Goal: Check status: Check status

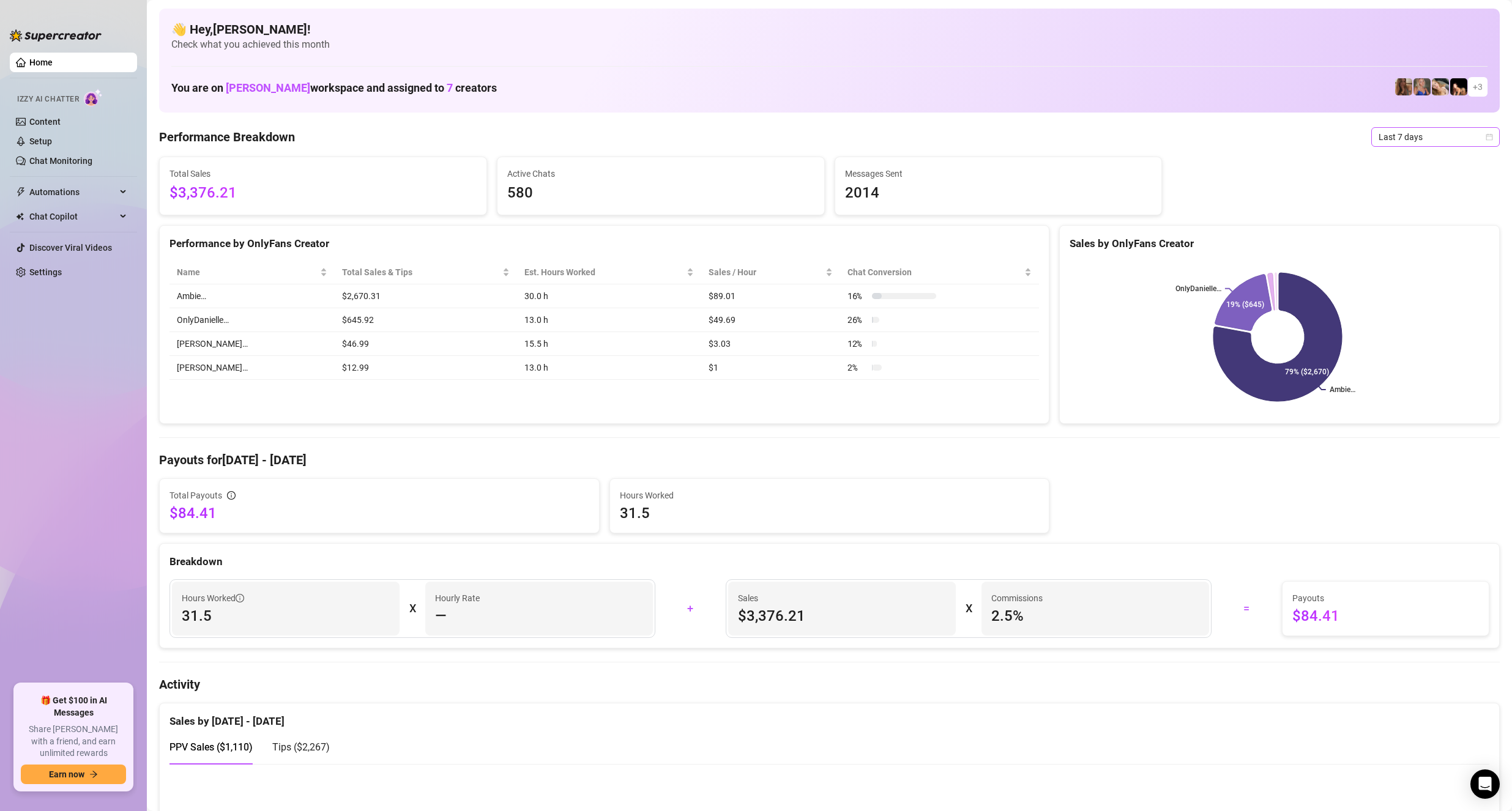
click at [1435, 132] on span "Last 7 days" at bounding box center [1436, 137] width 114 height 18
click at [1414, 204] on div "Last 30 days" at bounding box center [1425, 200] width 109 height 13
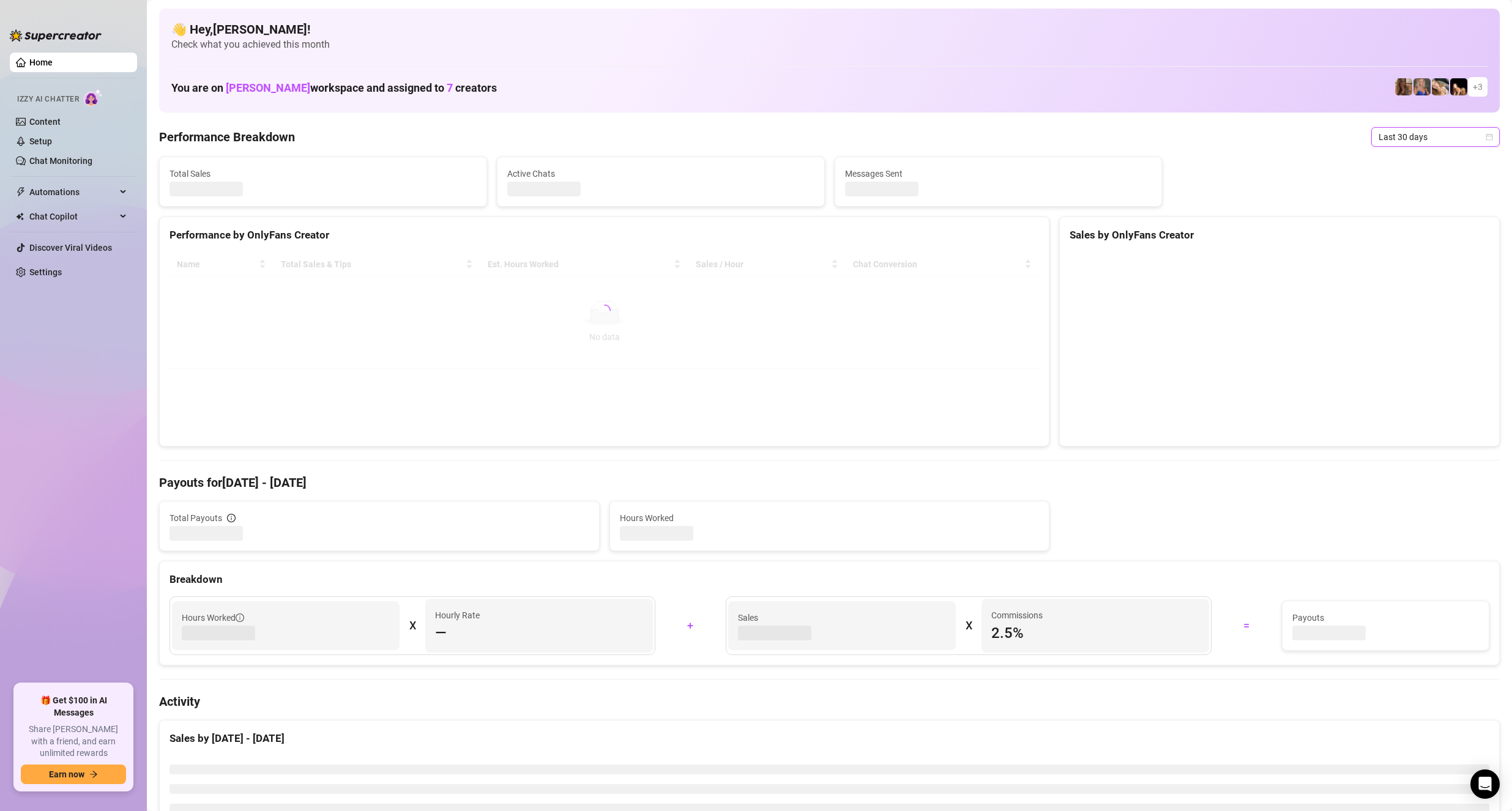
click at [1430, 143] on span "Last 30 days" at bounding box center [1436, 137] width 114 height 18
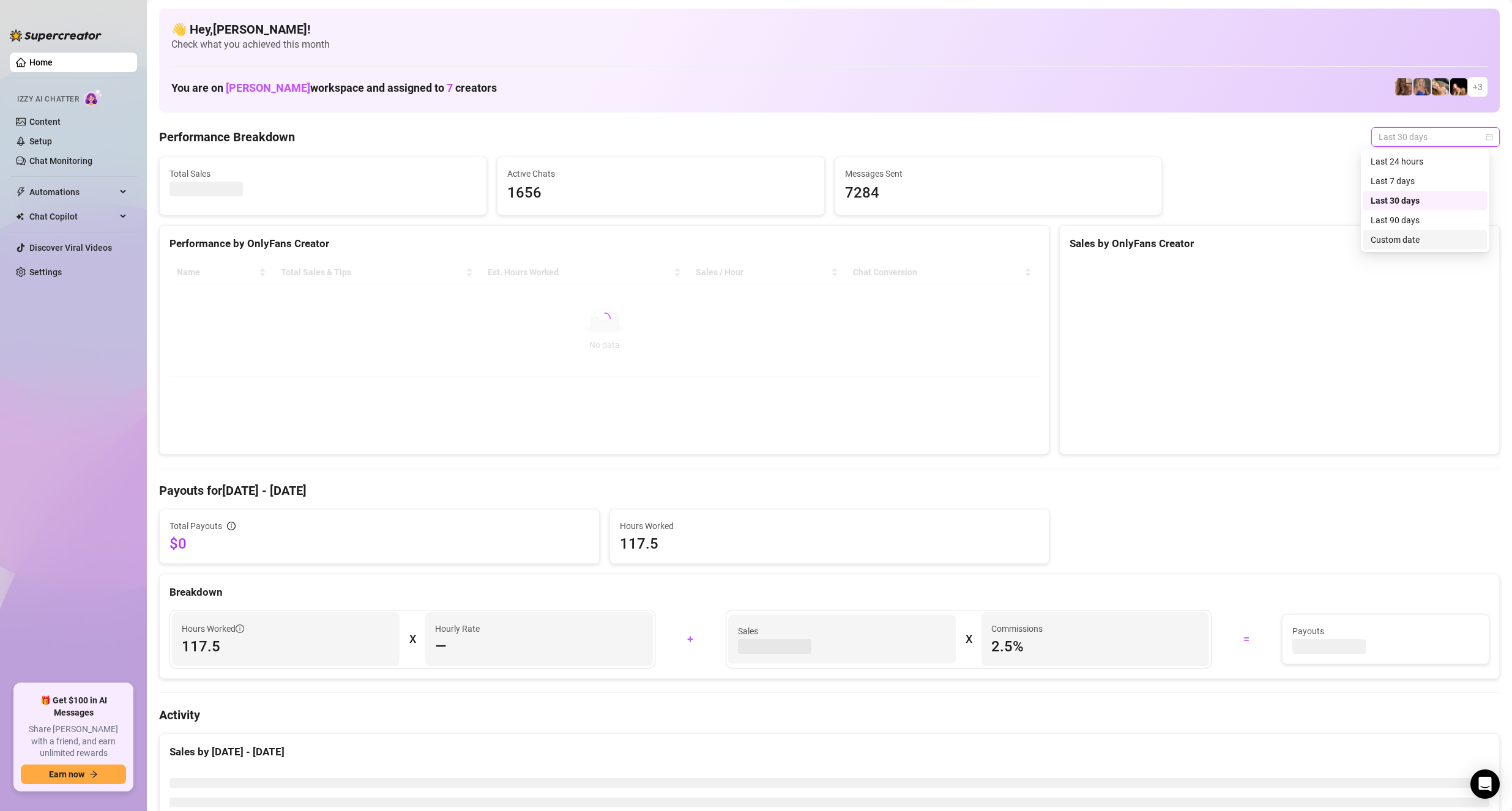
click at [1422, 237] on div "Custom date" at bounding box center [1425, 239] width 109 height 13
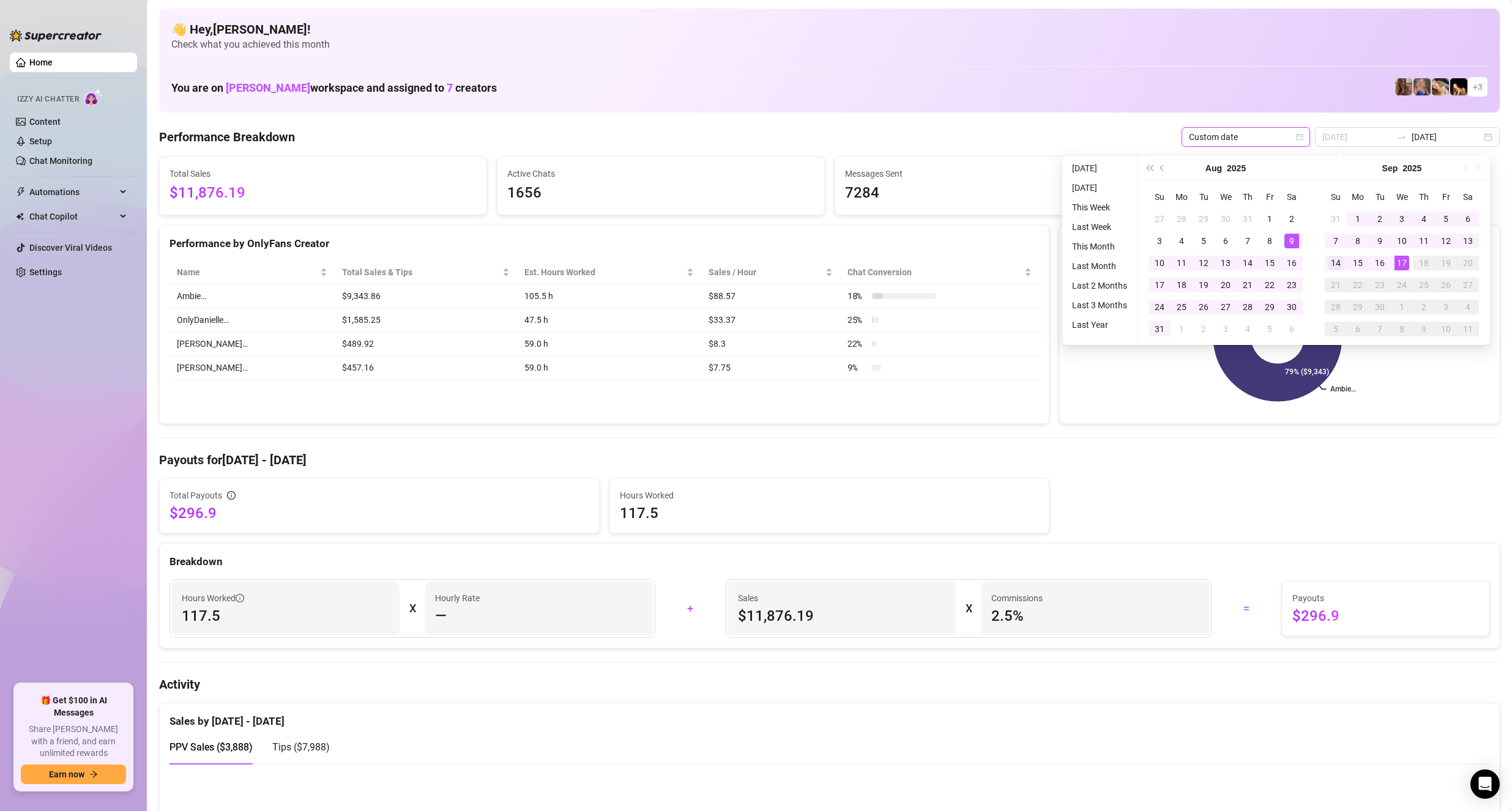
type input "[DATE]"
click at [1336, 260] on div "14" at bounding box center [1335, 262] width 15 height 15
type input "[DATE]"
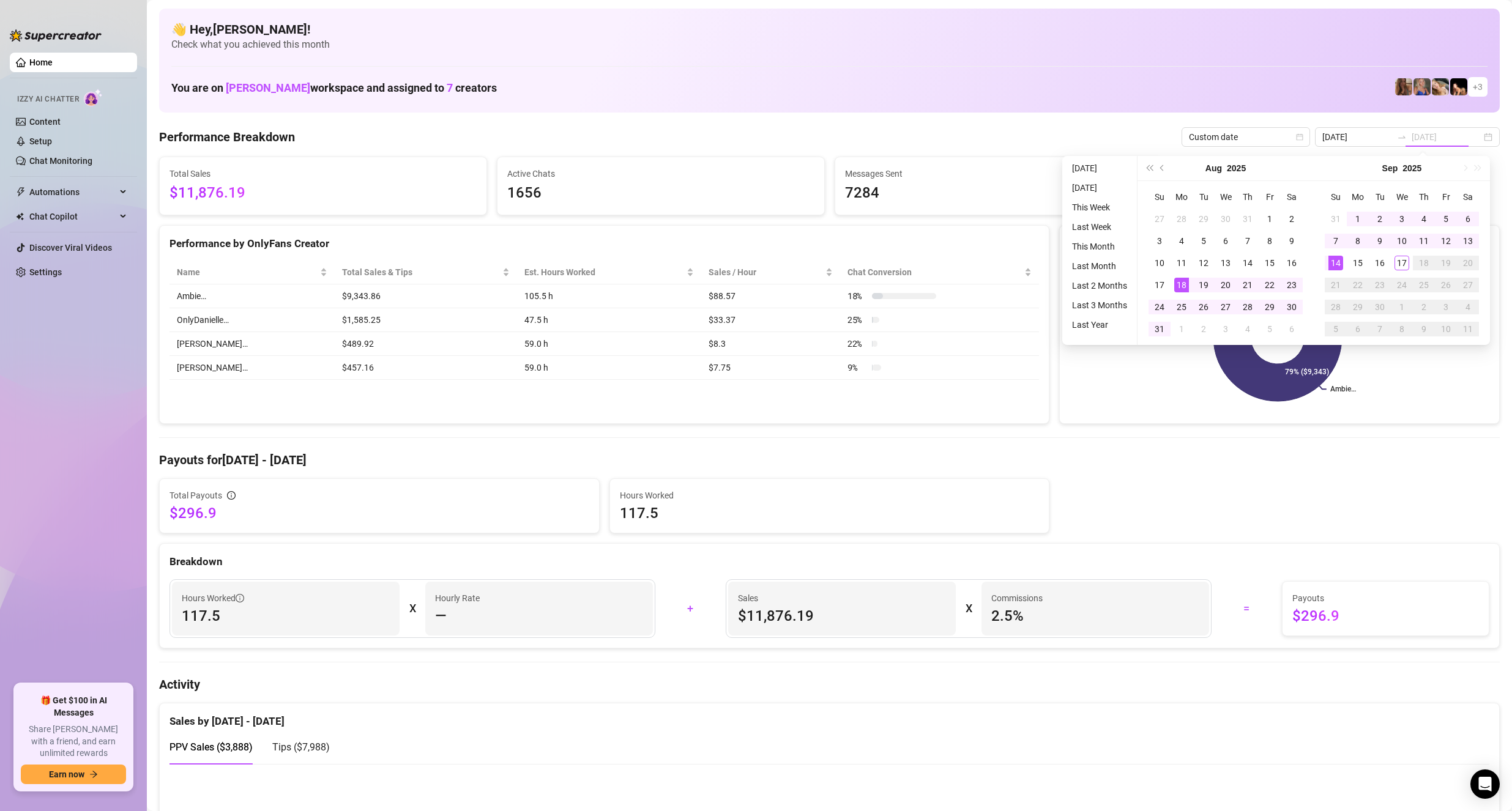
click at [1336, 267] on div "14" at bounding box center [1335, 262] width 15 height 15
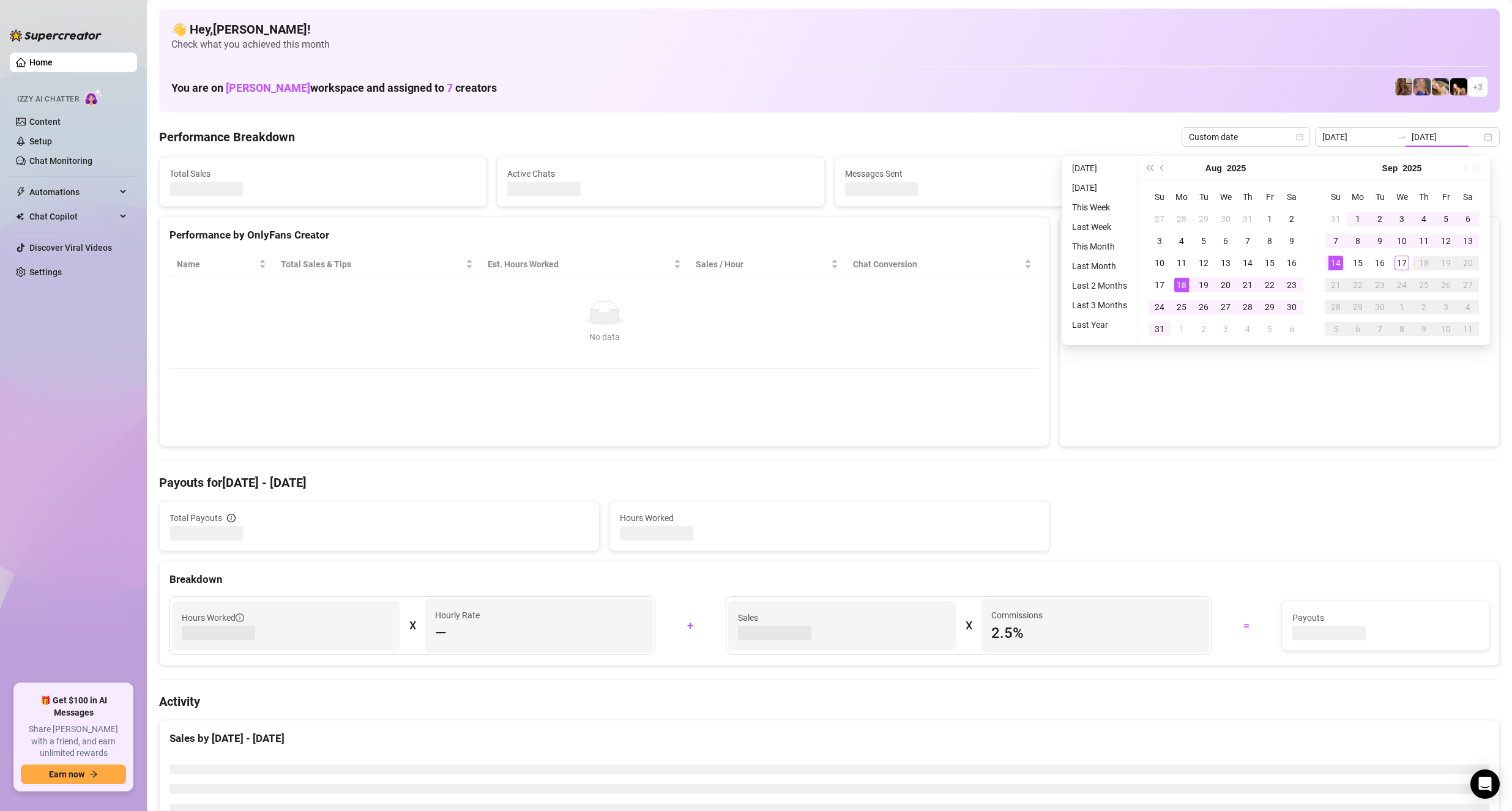
type input "[DATE]"
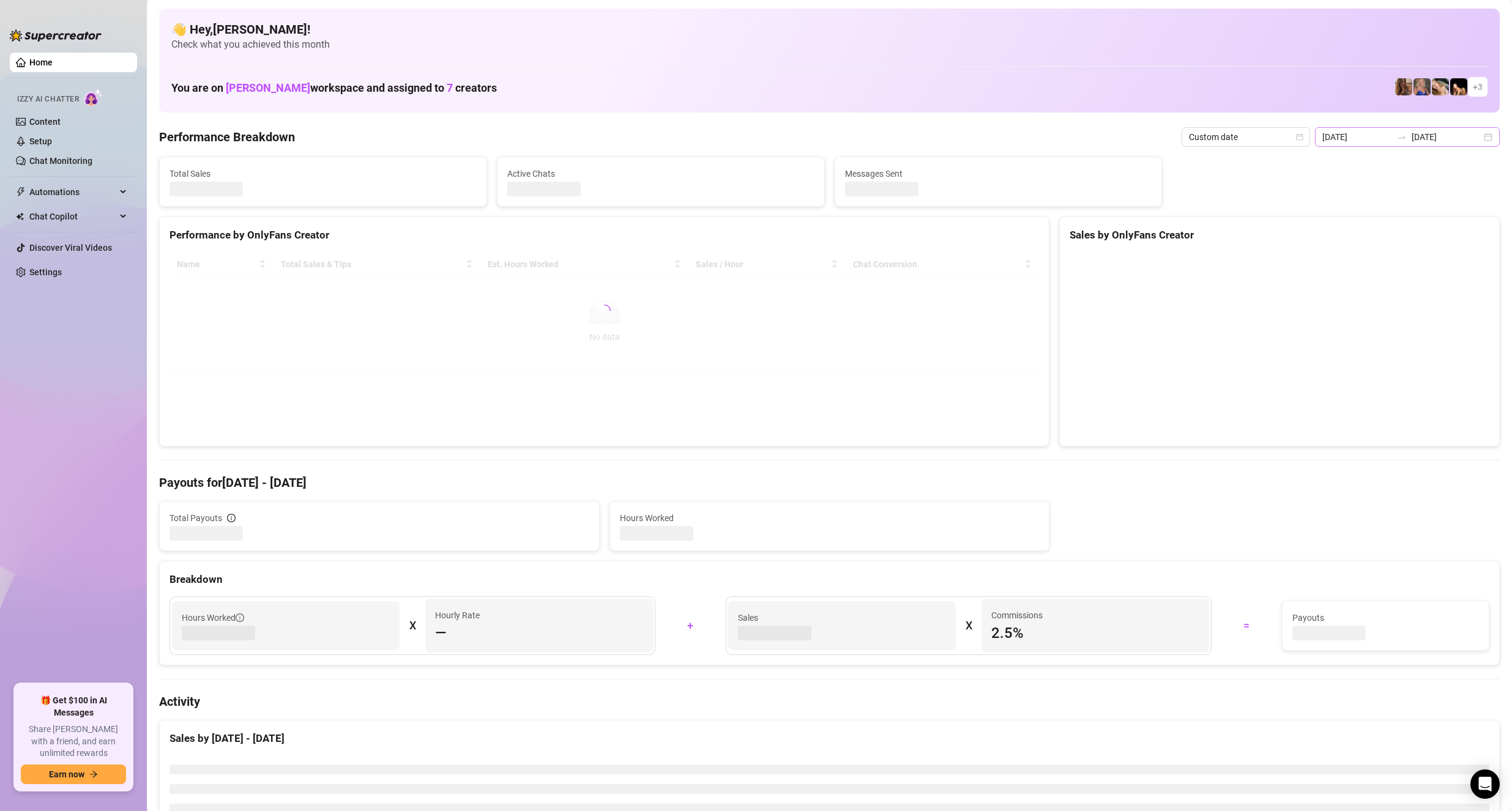
click at [1475, 137] on div "[DATE] [DATE]" at bounding box center [1407, 137] width 184 height 20
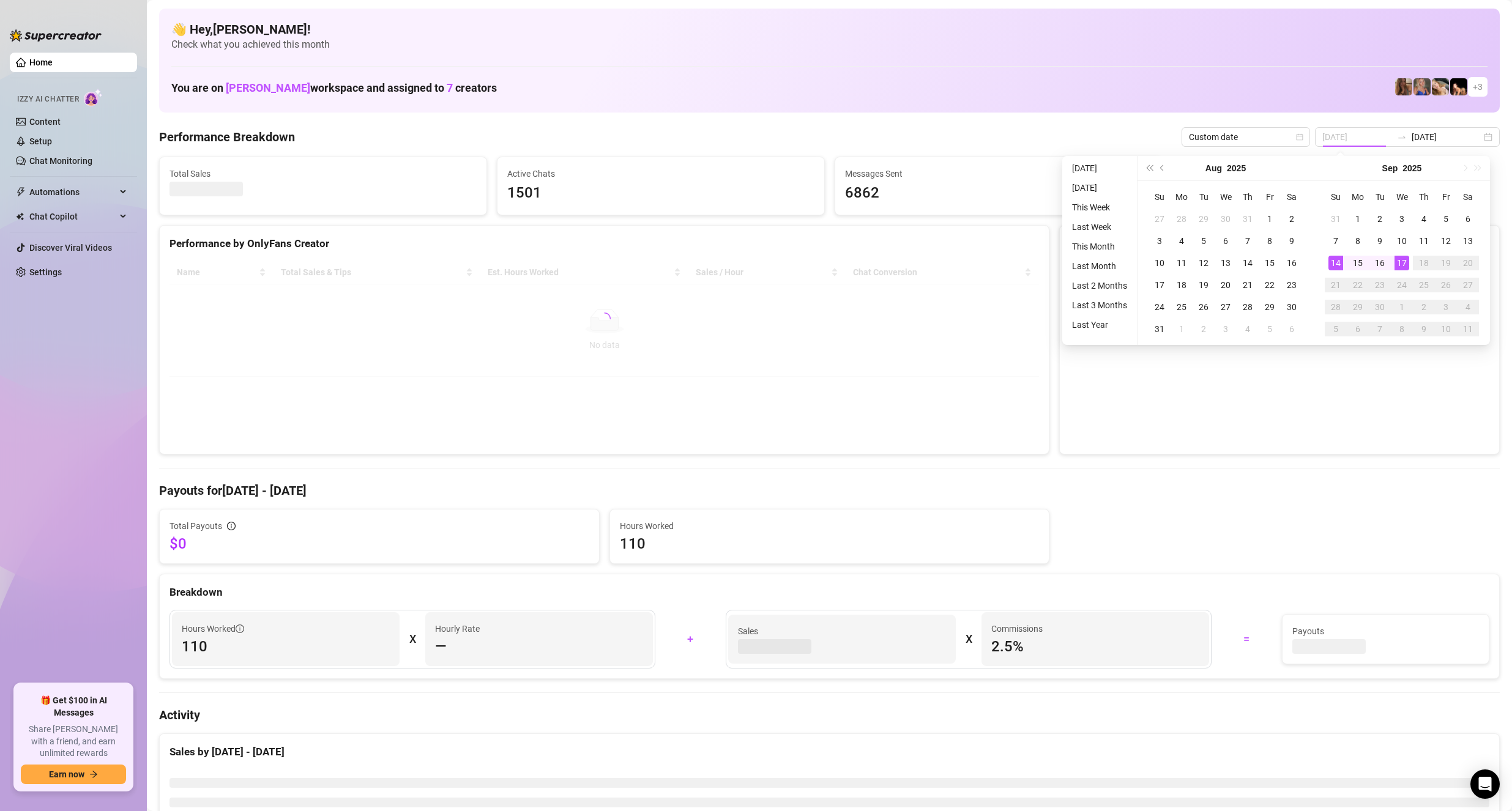
click at [1396, 263] on div "17" at bounding box center [1402, 262] width 15 height 15
type input "[DATE]"
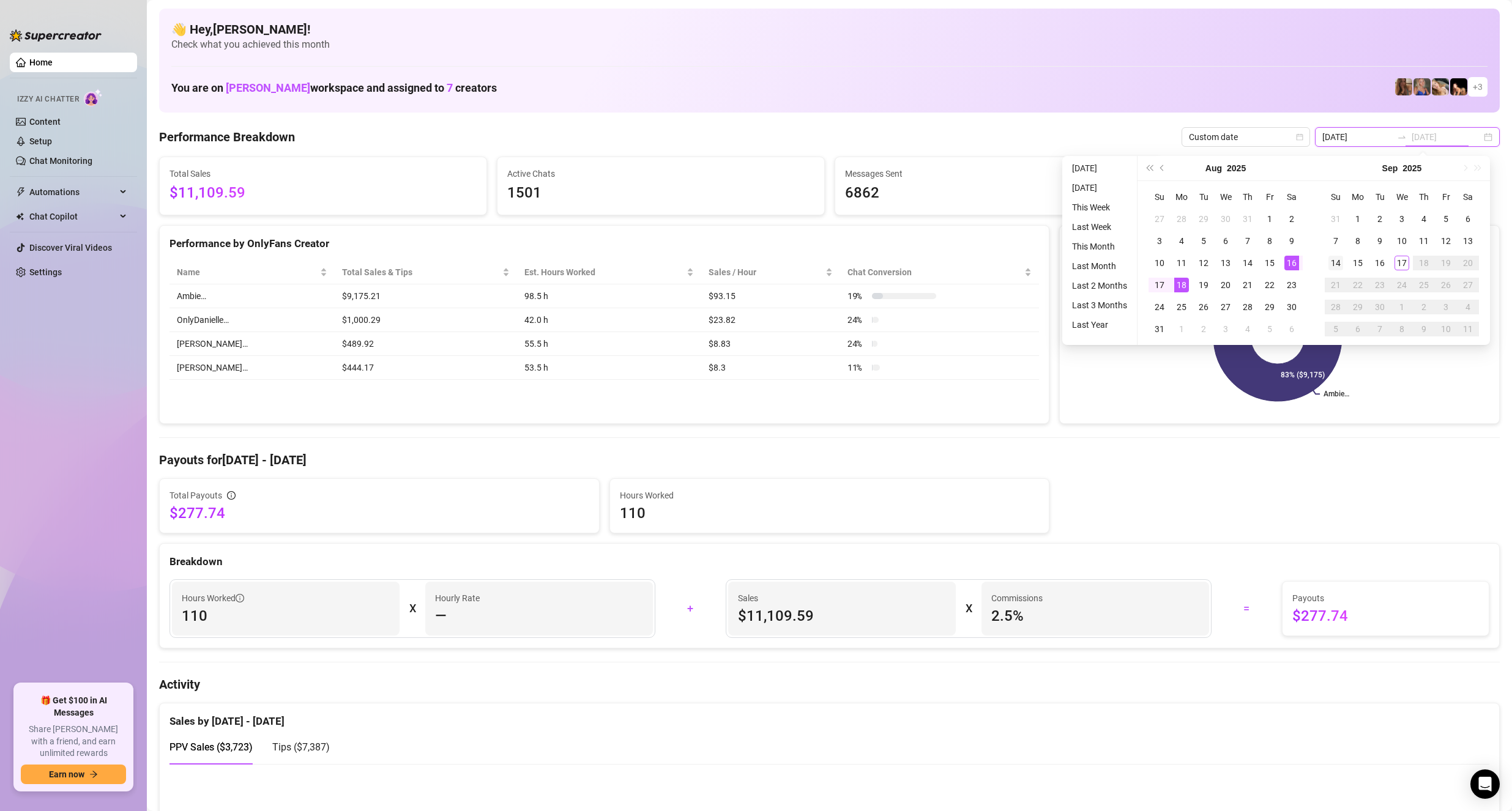
type input "[DATE]"
click at [1333, 261] on div "14" at bounding box center [1335, 262] width 15 height 15
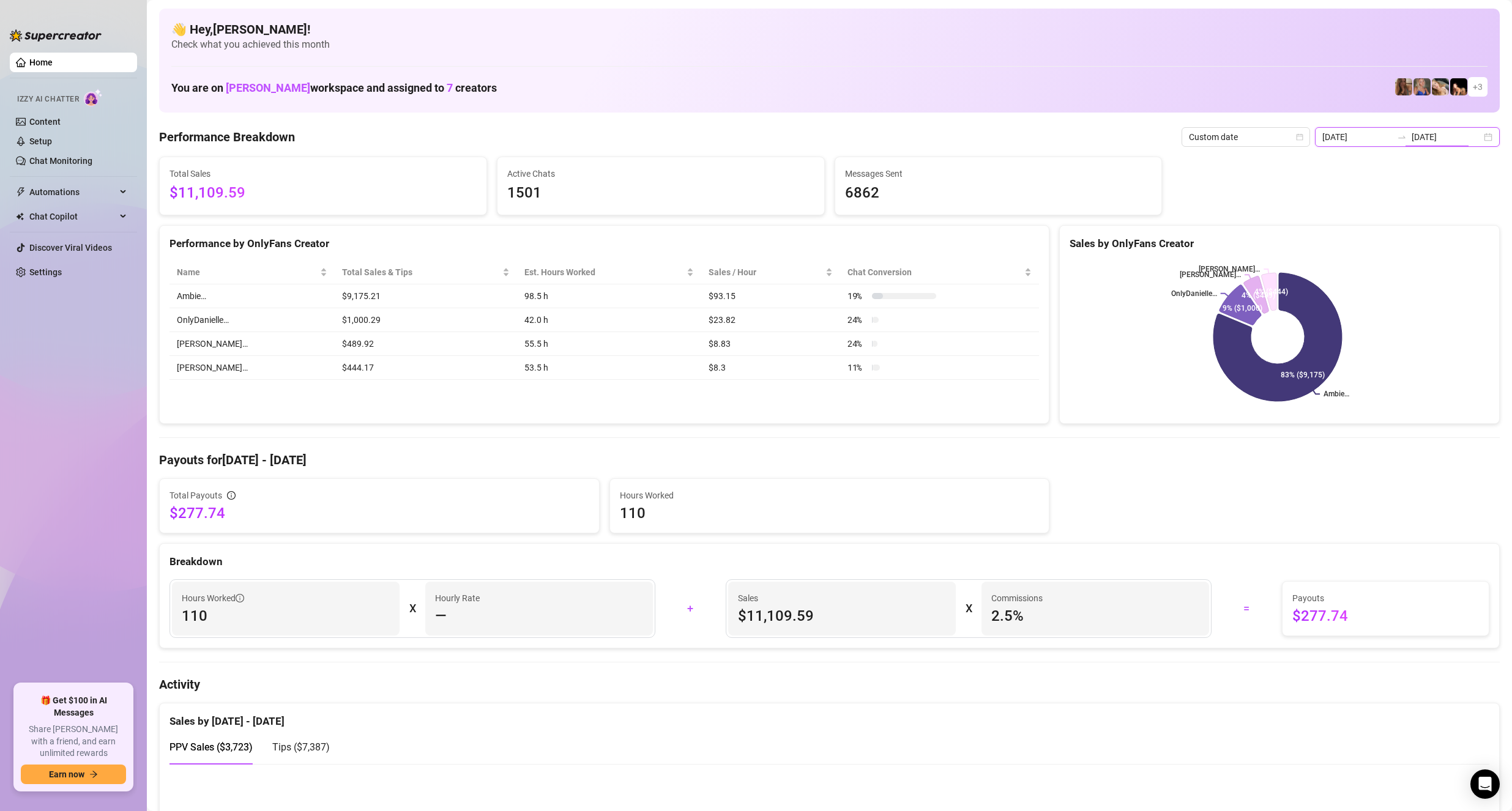
click at [1433, 131] on input "[DATE]" at bounding box center [1447, 137] width 70 height 13
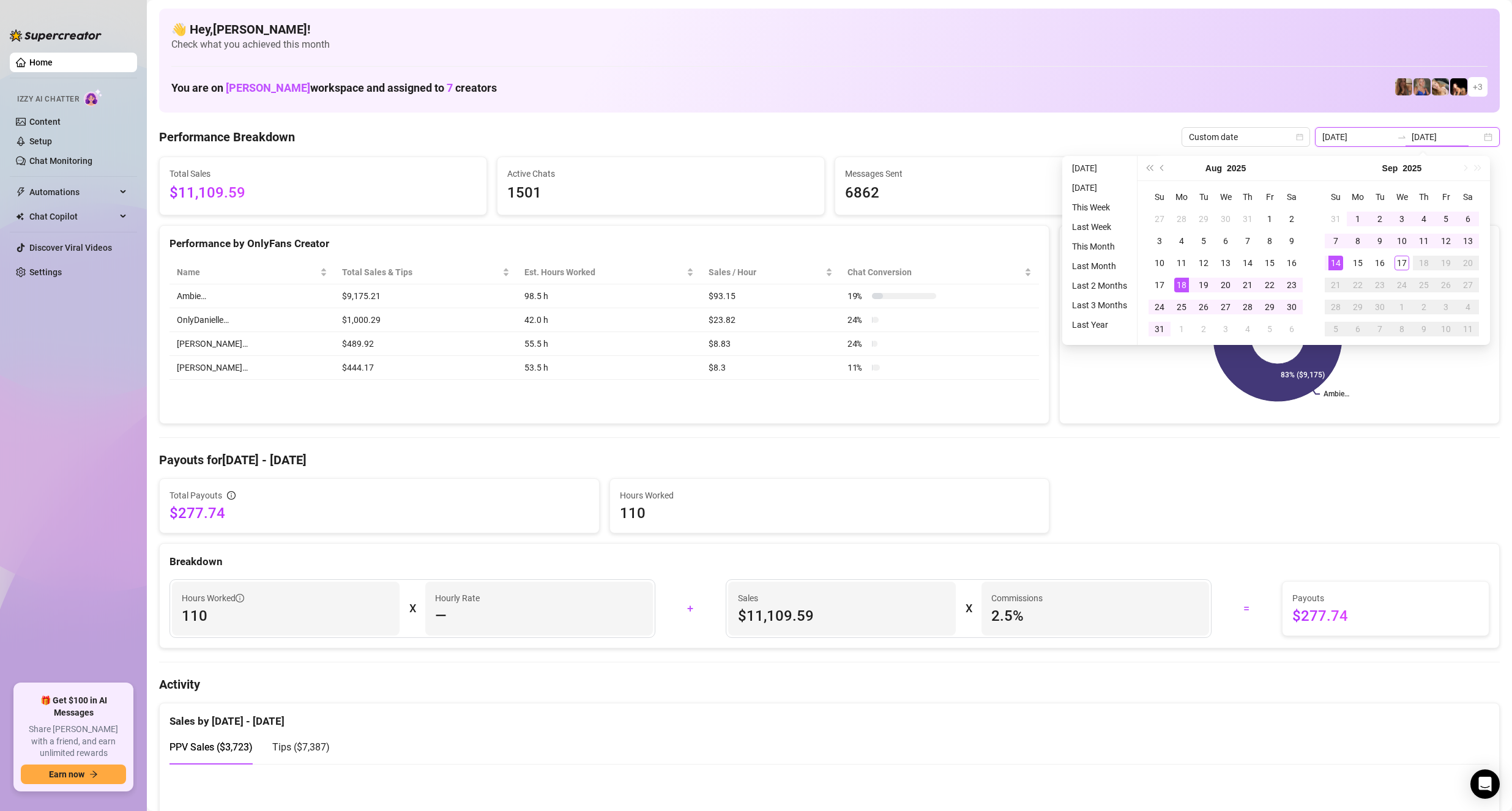
click at [1348, 143] on div "[DATE] [DATE]" at bounding box center [1407, 137] width 184 height 20
click at [1351, 137] on input "[DATE]" at bounding box center [1357, 137] width 70 height 13
type input "[DATE]"
click at [1331, 266] on div "14" at bounding box center [1335, 262] width 15 height 15
type input "[DATE]"
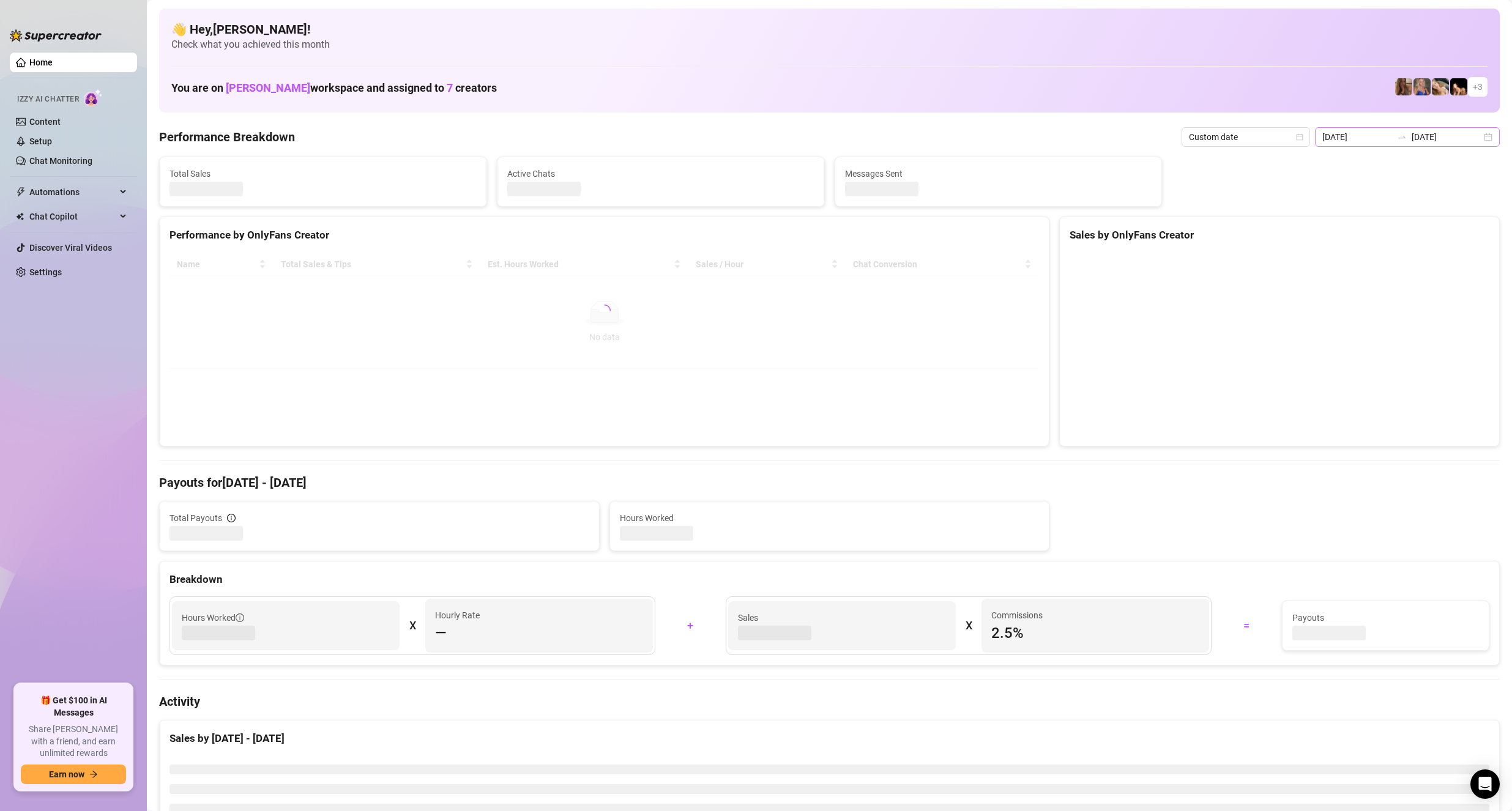
click at [1427, 144] on div "[DATE] [DATE]" at bounding box center [1407, 137] width 184 height 20
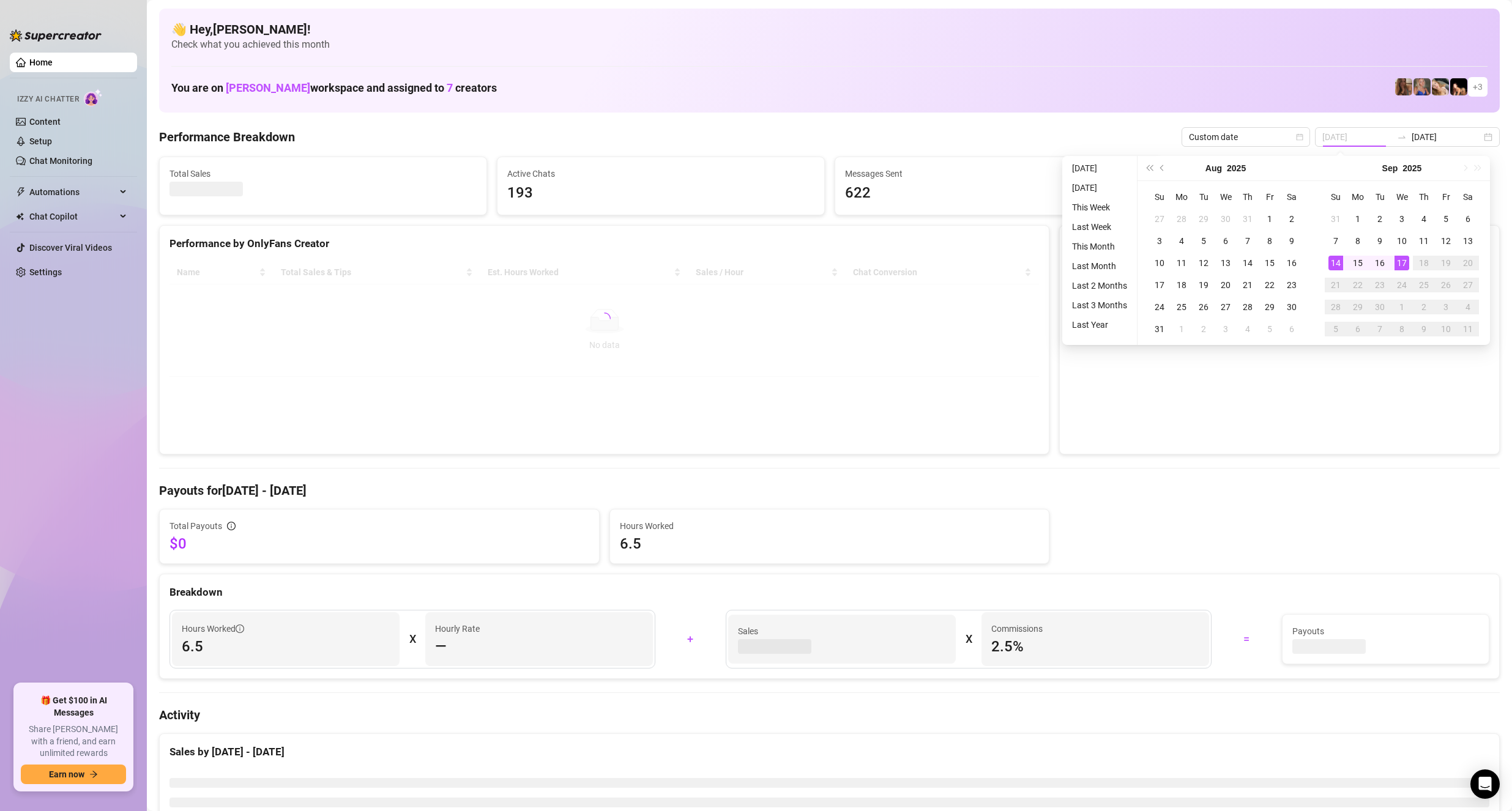
click at [1403, 265] on div "17" at bounding box center [1402, 262] width 15 height 15
type input "[DATE]"
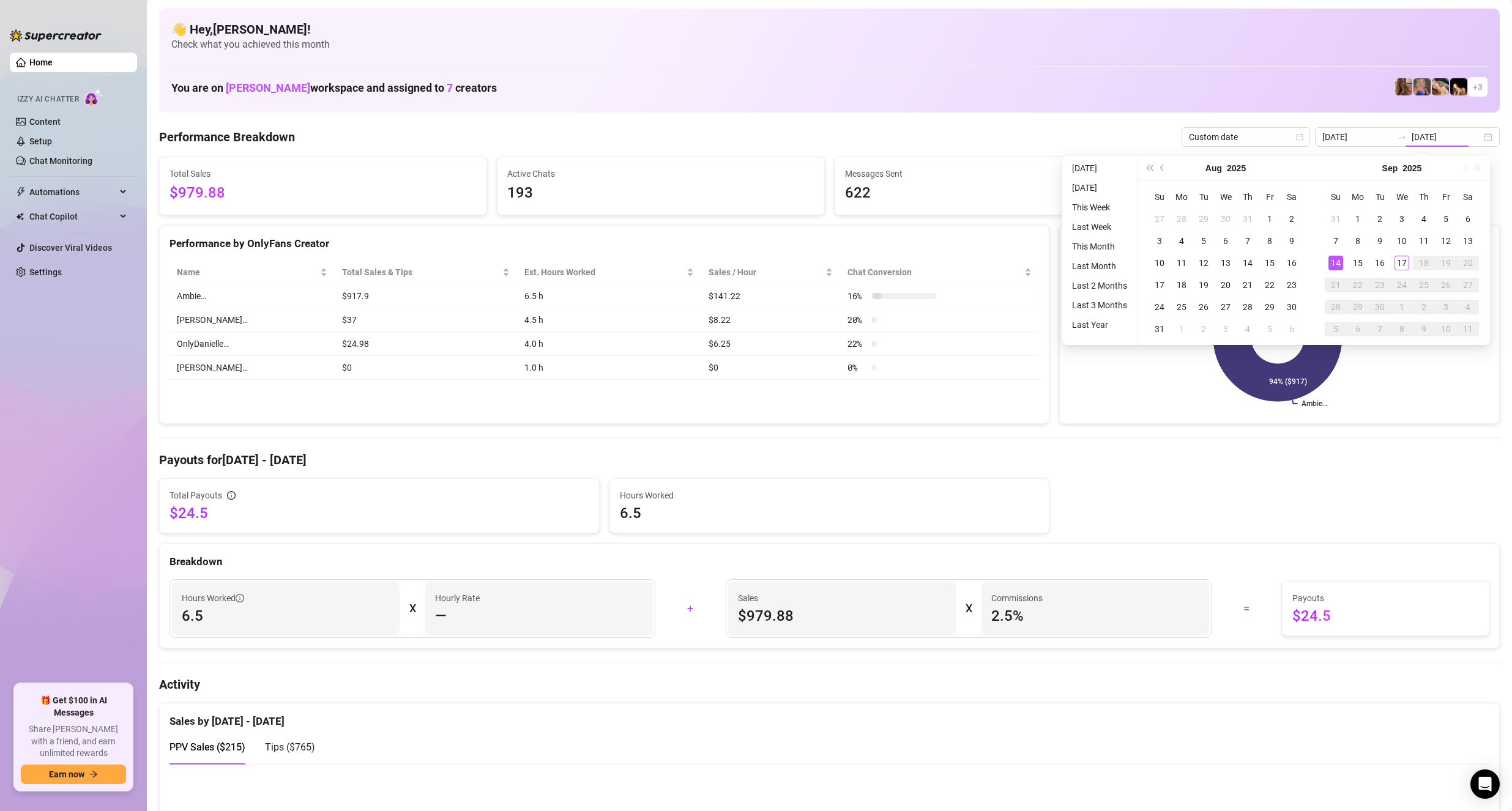
click at [1341, 452] on h4 "Payouts for [DATE] - [DATE]" at bounding box center [829, 459] width 1341 height 17
